Goal: Information Seeking & Learning: Learn about a topic

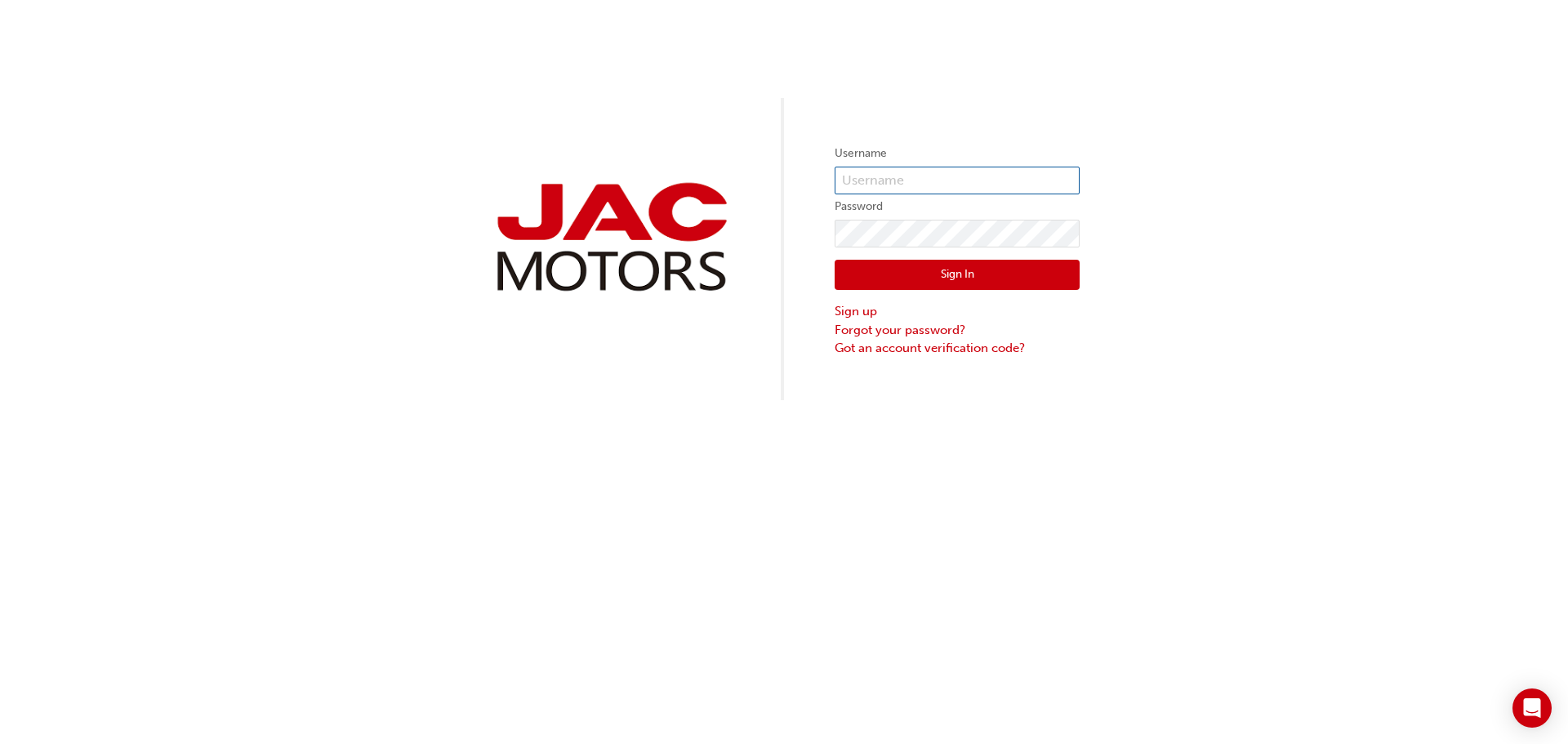
type input "MD0412"
click at [975, 274] on button "Sign In" at bounding box center [957, 275] width 245 height 31
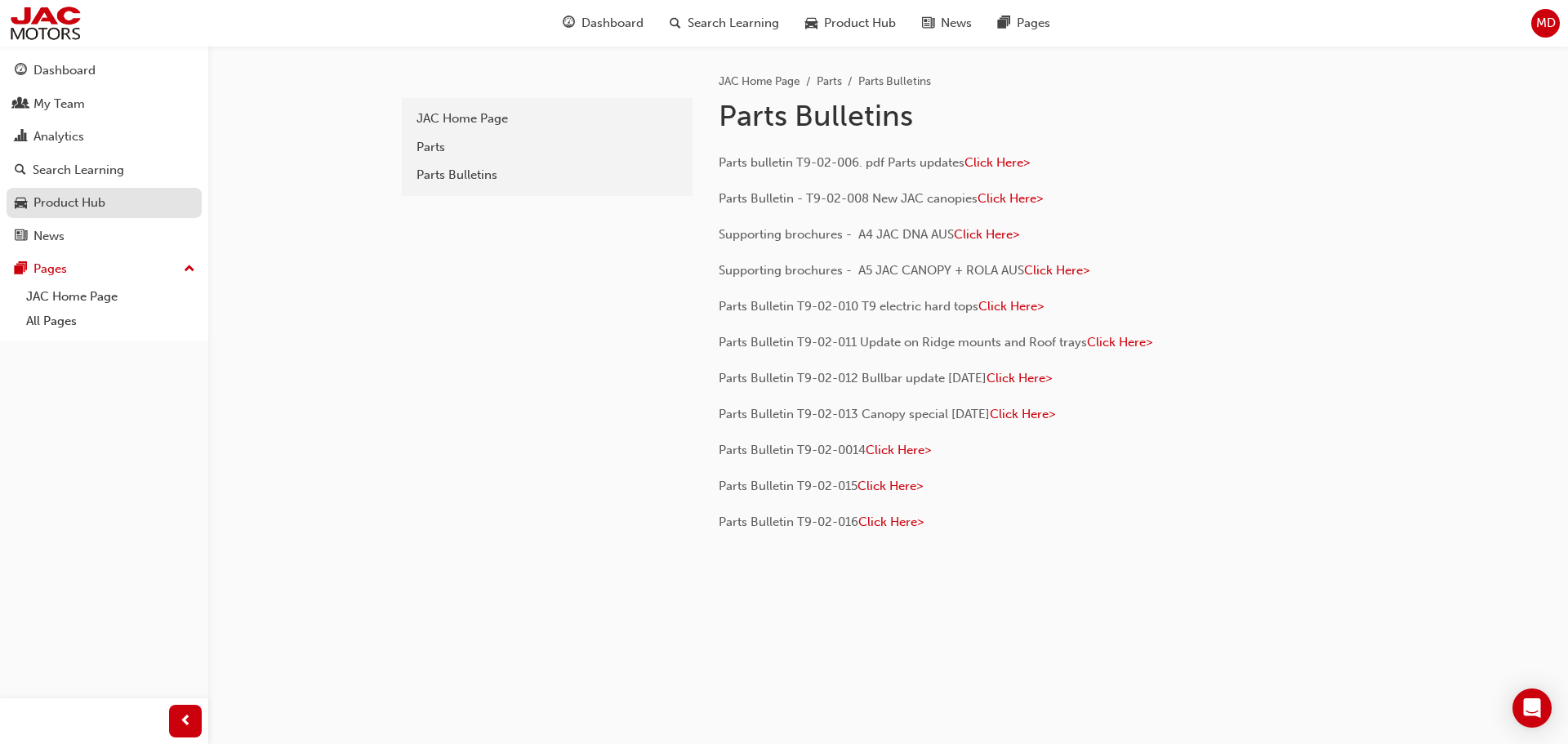
click at [80, 202] on div "Product Hub" at bounding box center [69, 203] width 72 height 19
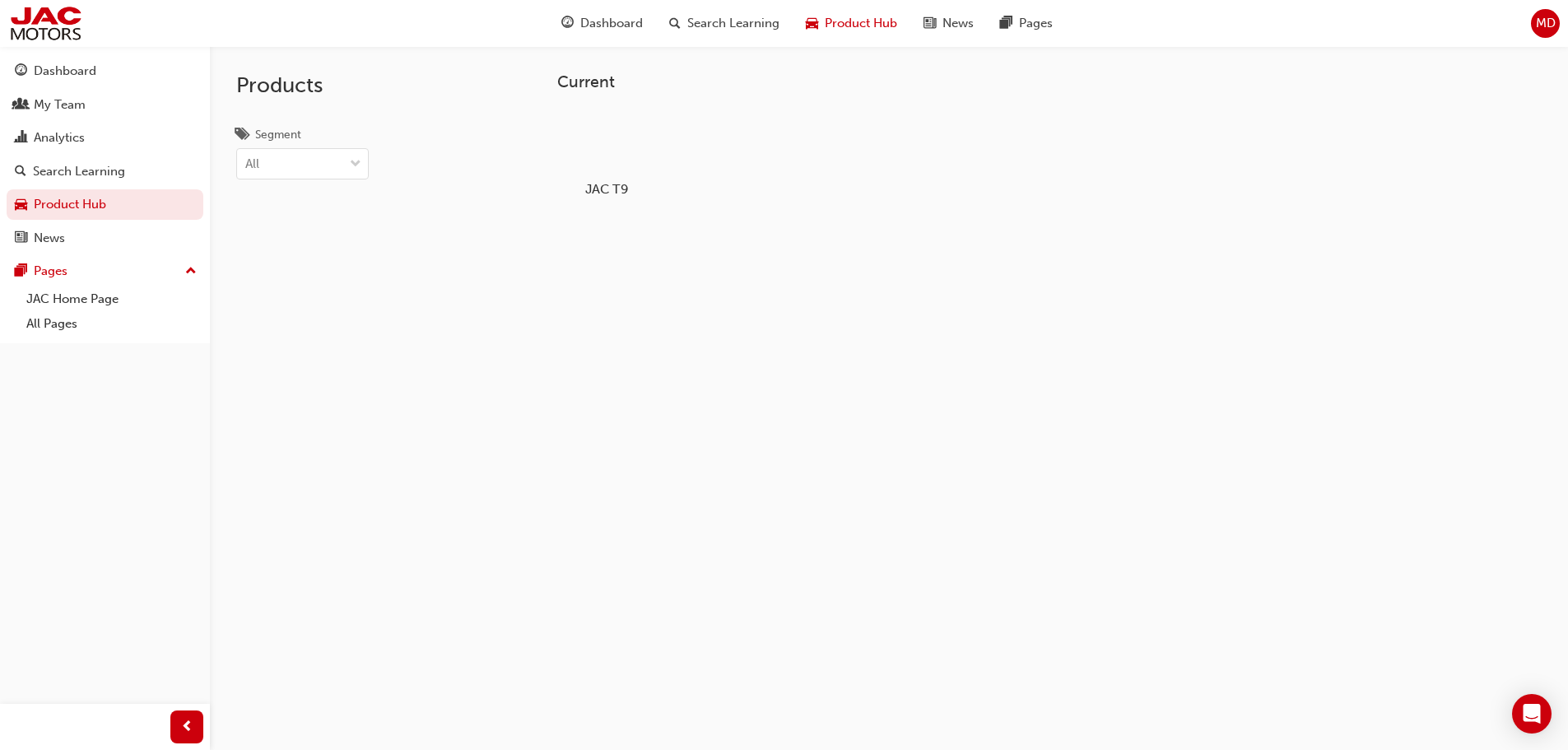
click at [614, 176] on div "JAC T9" at bounding box center [606, 153] width 104 height 102
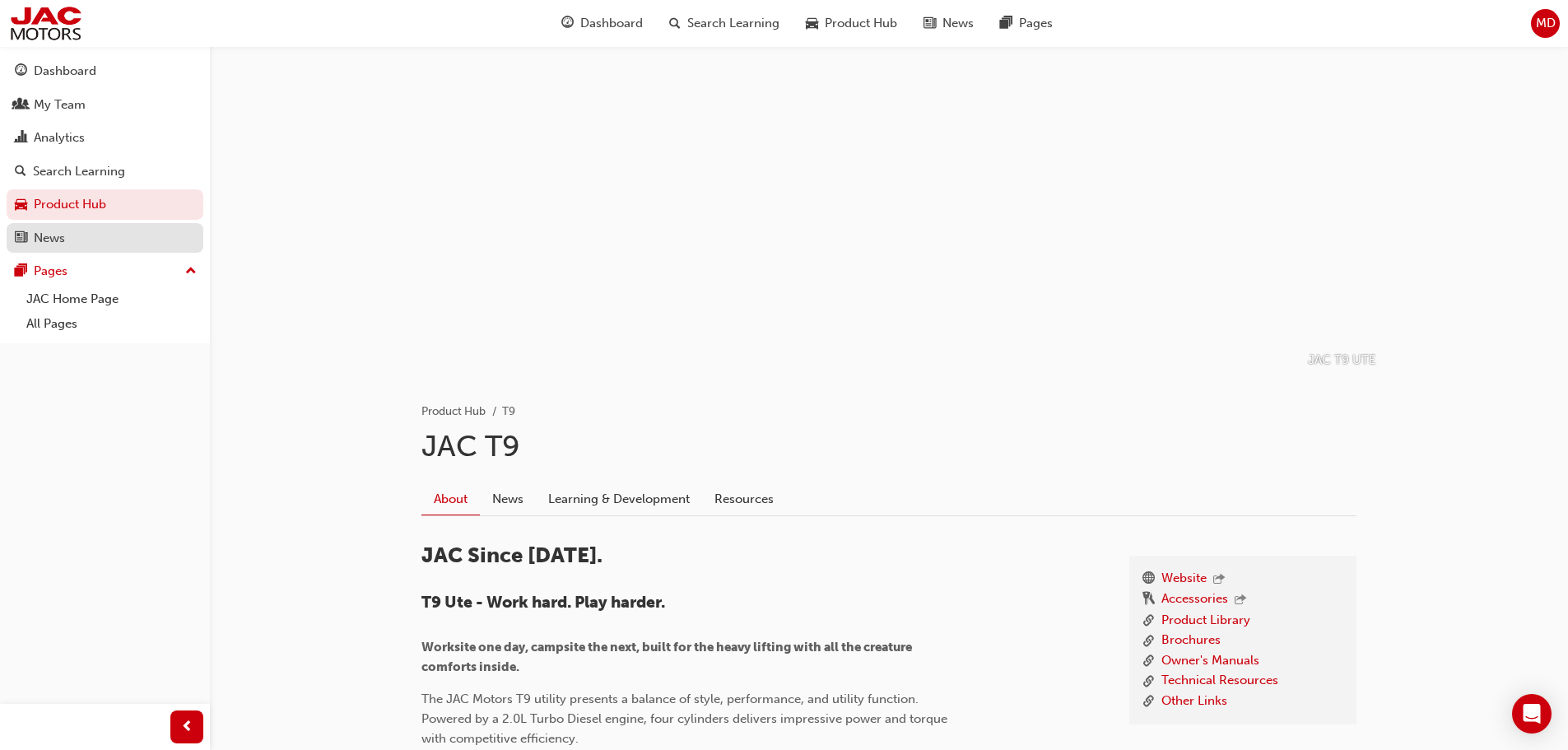
click at [74, 239] on div "News" at bounding box center [105, 238] width 180 height 21
